Goal: Complete application form

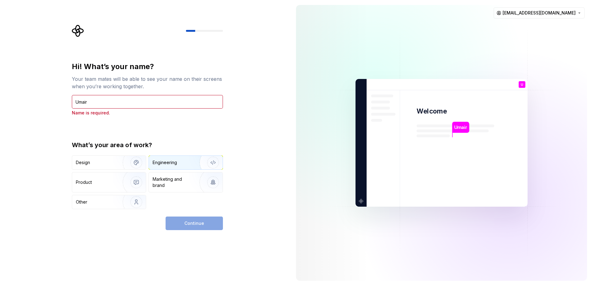
type input "Umair"
click at [167, 164] on div "Engineering" at bounding box center [165, 162] width 24 height 6
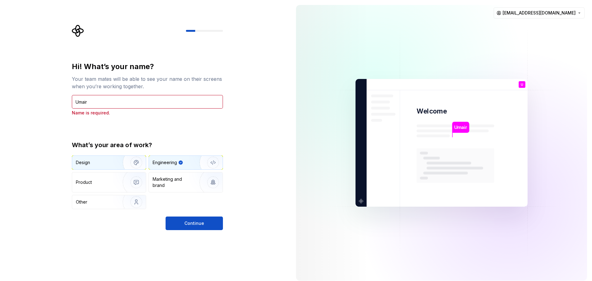
click at [123, 169] on img "button" at bounding box center [132, 162] width 39 height 41
click at [168, 163] on div "Engineering" at bounding box center [165, 162] width 24 height 6
click at [176, 220] on button "Continue" at bounding box center [194, 224] width 57 height 14
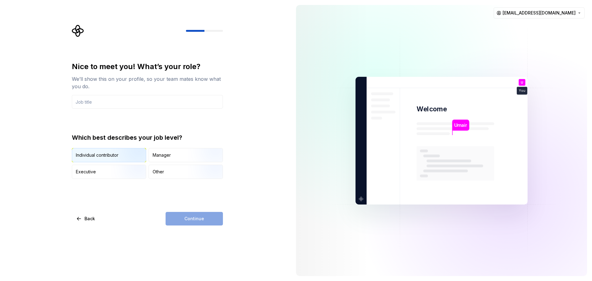
click at [126, 158] on img "button" at bounding box center [130, 162] width 39 height 41
click at [164, 155] on div "Manager" at bounding box center [162, 155] width 18 height 6
click at [126, 155] on img "button" at bounding box center [130, 162] width 39 height 41
click at [91, 100] on input "text" at bounding box center [147, 102] width 151 height 14
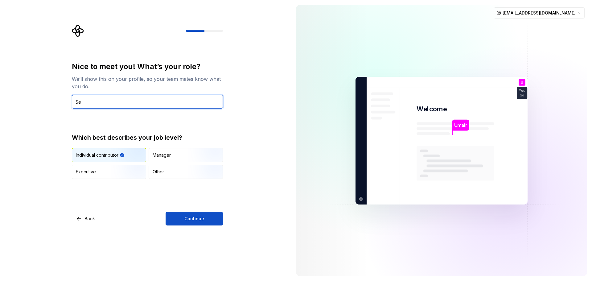
type input "S"
type input "Web Developer"
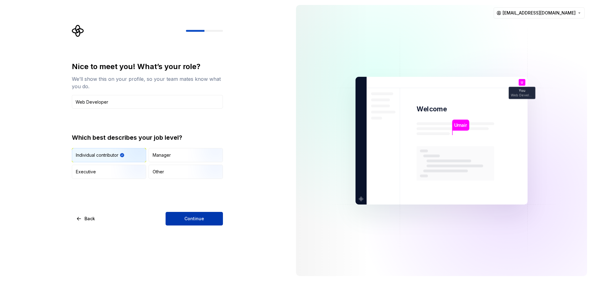
click at [188, 219] on span "Continue" at bounding box center [194, 219] width 20 height 6
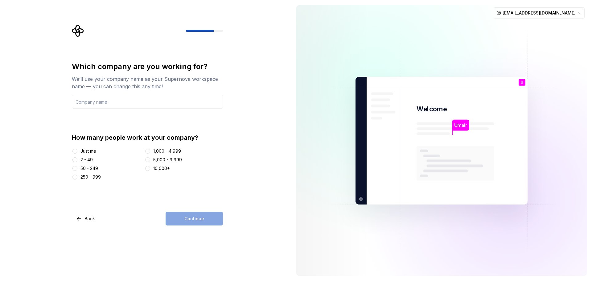
click at [77, 148] on div at bounding box center [75, 151] width 6 height 6
click at [75, 151] on button "Just me" at bounding box center [74, 151] width 5 height 5
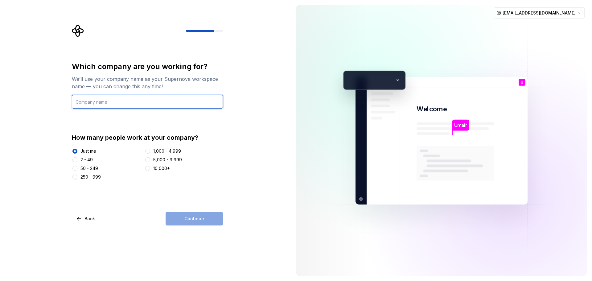
click at [119, 103] on input "text" at bounding box center [147, 102] width 151 height 14
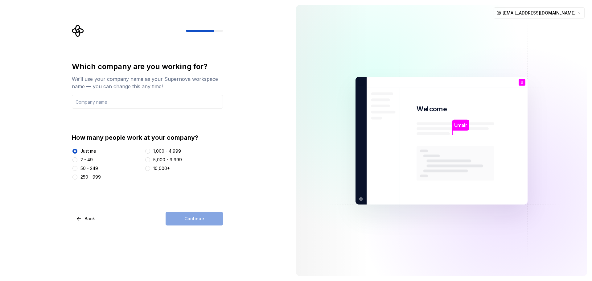
click at [82, 158] on div "2 - 49" at bounding box center [87, 160] width 12 height 6
click at [77, 158] on button "2 - 49" at bounding box center [74, 159] width 5 height 5
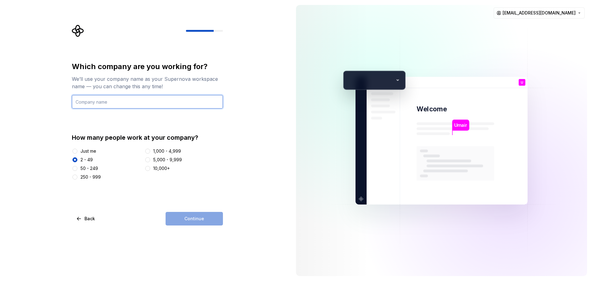
click at [91, 97] on input "text" at bounding box center [147, 102] width 151 height 14
type input "Web crafting pros"
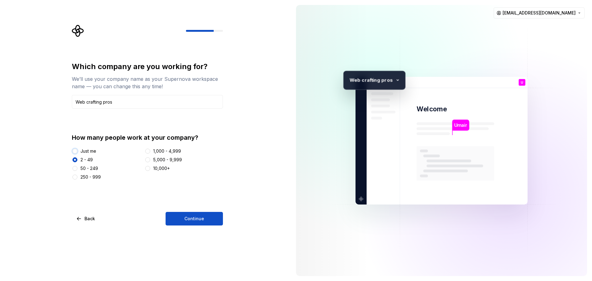
click at [75, 149] on button "Just me" at bounding box center [74, 151] width 5 height 5
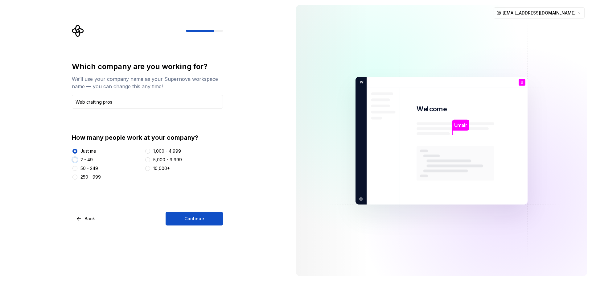
click at [73, 158] on button "2 - 49" at bounding box center [74, 159] width 5 height 5
click at [76, 146] on div "How many people work at your company? Just me 2 - 49 50 - 249 250 - 999 1,000 -…" at bounding box center [147, 156] width 151 height 47
click at [76, 151] on button "Just me" at bounding box center [74, 151] width 5 height 5
click at [76, 157] on button "2 - 49" at bounding box center [74, 159] width 5 height 5
click at [80, 148] on div "Just me" at bounding box center [107, 151] width 70 height 6
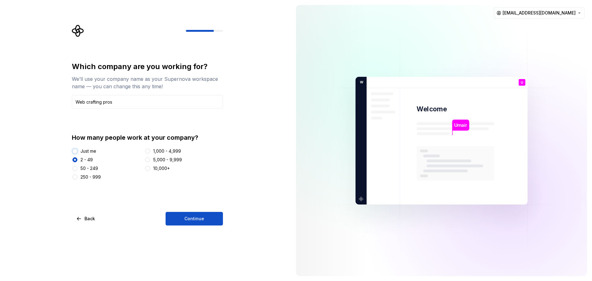
click at [75, 151] on button "Just me" at bounding box center [74, 151] width 5 height 5
click at [193, 216] on span "Continue" at bounding box center [194, 219] width 20 height 6
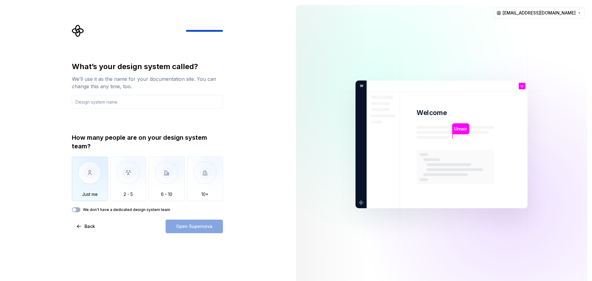
click at [89, 163] on img "button" at bounding box center [90, 177] width 36 height 41
click at [77, 209] on button "We don't have a dedicated design system team" at bounding box center [76, 209] width 9 height 5
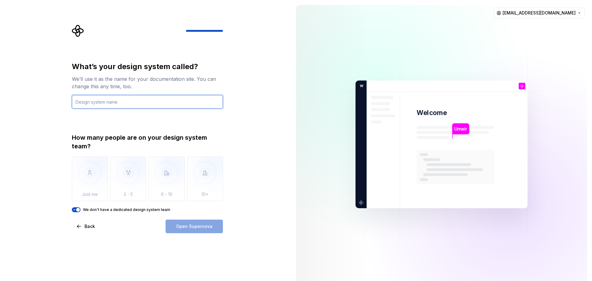
click at [122, 102] on input "text" at bounding box center [147, 102] width 151 height 14
click at [94, 106] on input "text" at bounding box center [147, 102] width 151 height 14
type input "WebCraftingPros"
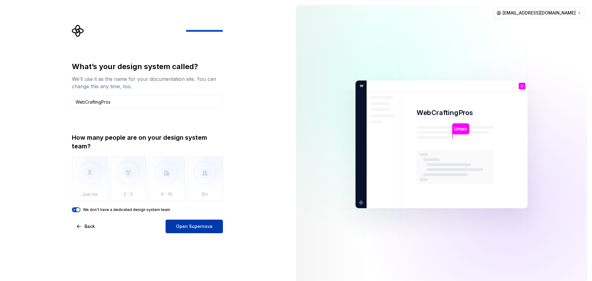
click at [184, 223] on button "Open Supernova" at bounding box center [194, 227] width 57 height 14
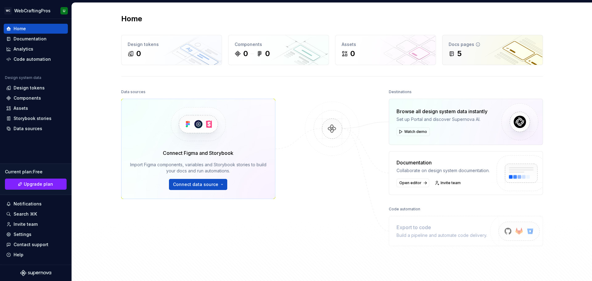
click at [470, 50] on div "5" at bounding box center [493, 54] width 88 height 10
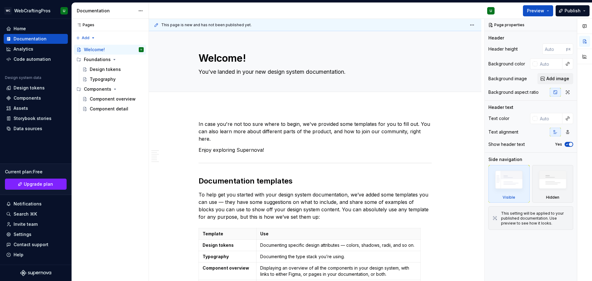
type textarea "*"
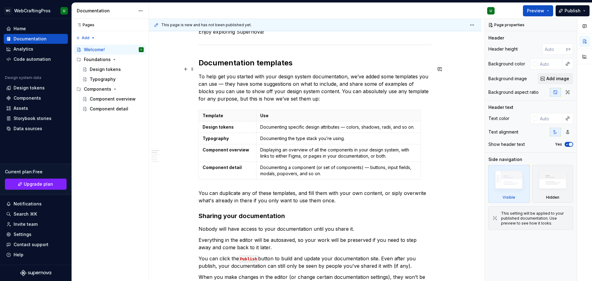
scroll to position [123, 0]
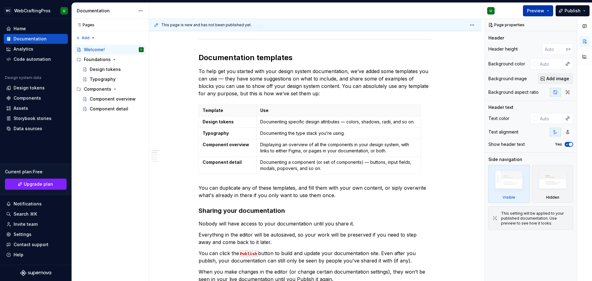
click at [543, 9] on span "Preview" at bounding box center [535, 11] width 17 height 6
click at [342, 11] on div "U" at bounding box center [324, 11] width 351 height 16
